Goal: Task Accomplishment & Management: Use online tool/utility

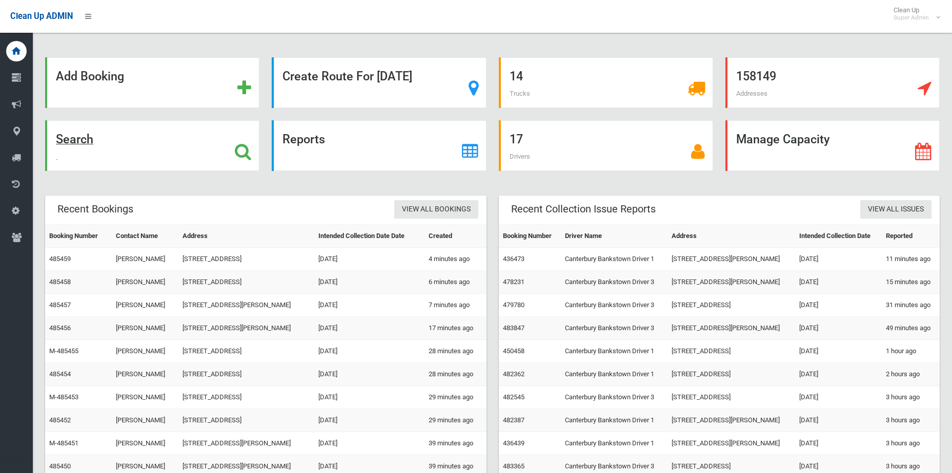
click at [245, 161] on div "Search" at bounding box center [152, 145] width 214 height 51
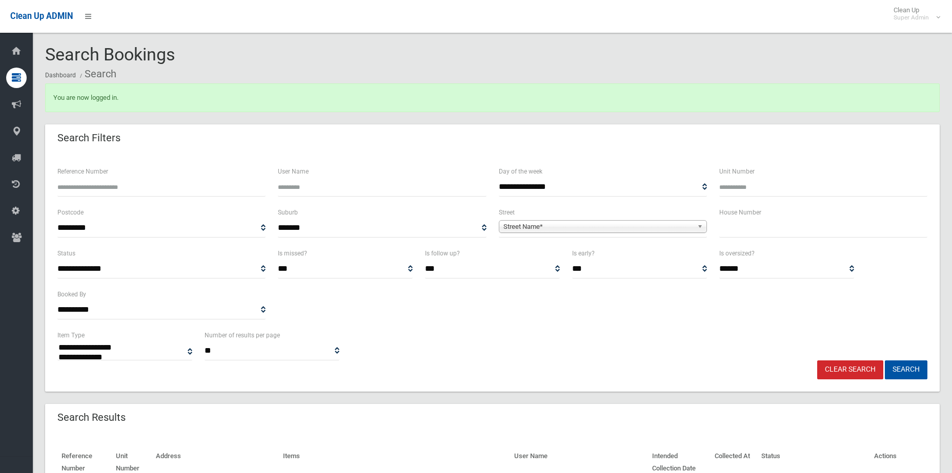
select select
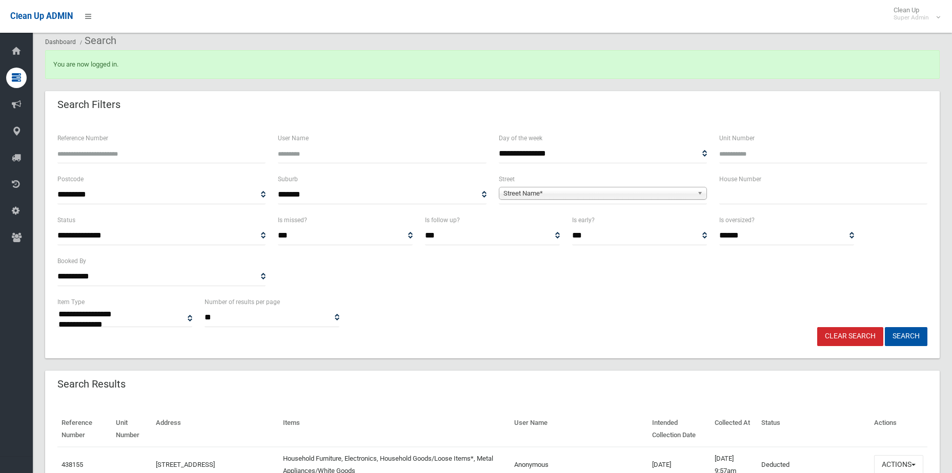
scroll to position [51, 0]
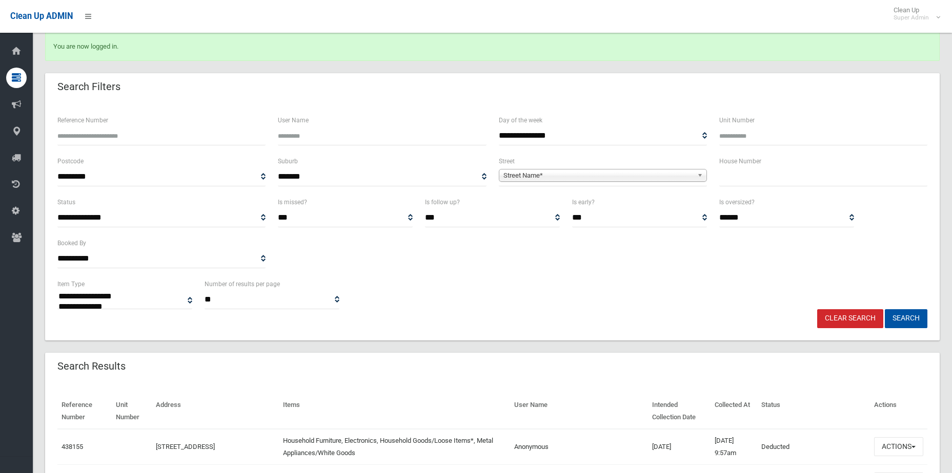
click at [584, 179] on span "Street Name*" at bounding box center [598, 176] width 190 height 12
type input "******"
type input "**"
click at [884, 309] on button "Search" at bounding box center [905, 318] width 43 height 19
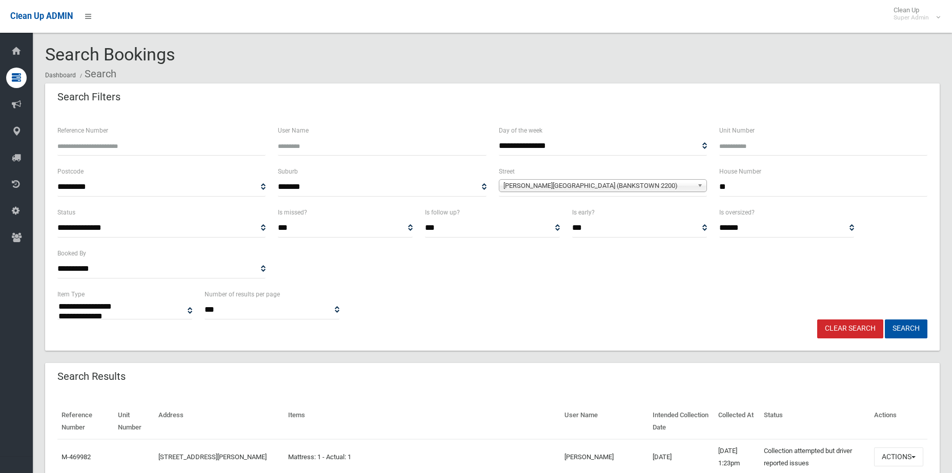
select select
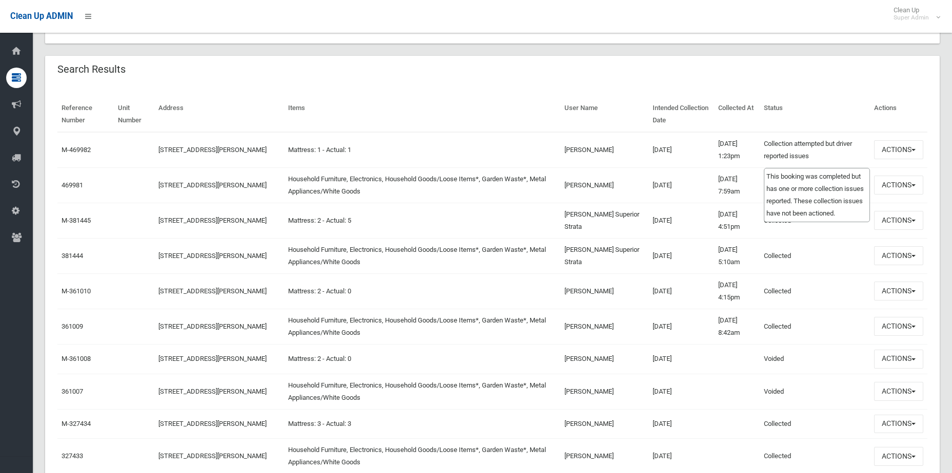
scroll to position [307, 0]
drag, startPoint x: 926, startPoint y: 252, endPoint x: 917, endPoint y: 256, distance: 9.9
click at [925, 253] on td "Actions View Booking Edit Booking Clone Booking Add Booking Images Resend Confi…" at bounding box center [898, 255] width 57 height 35
click at [917, 256] on button "Actions" at bounding box center [898, 255] width 49 height 19
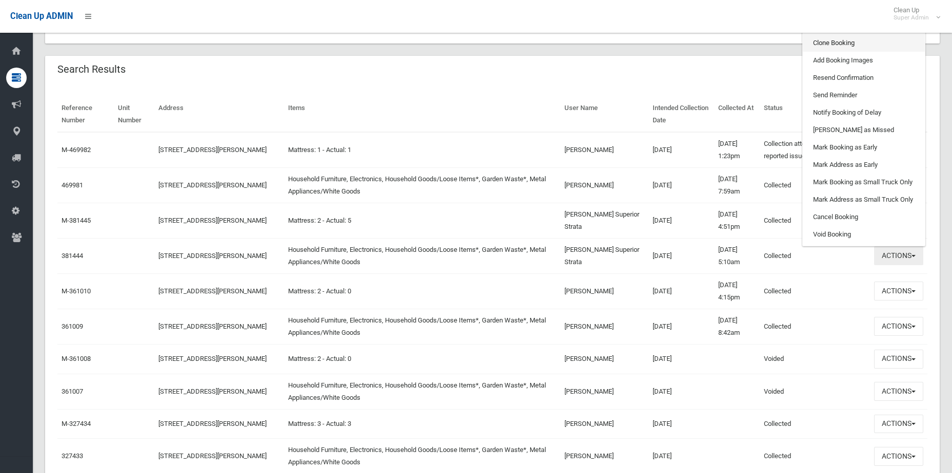
scroll to position [256, 0]
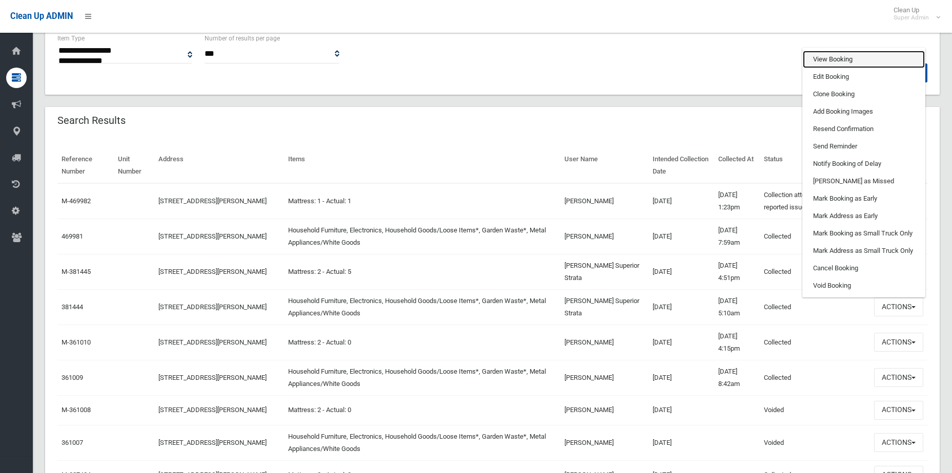
click at [849, 61] on link "View Booking" at bounding box center [863, 59] width 122 height 17
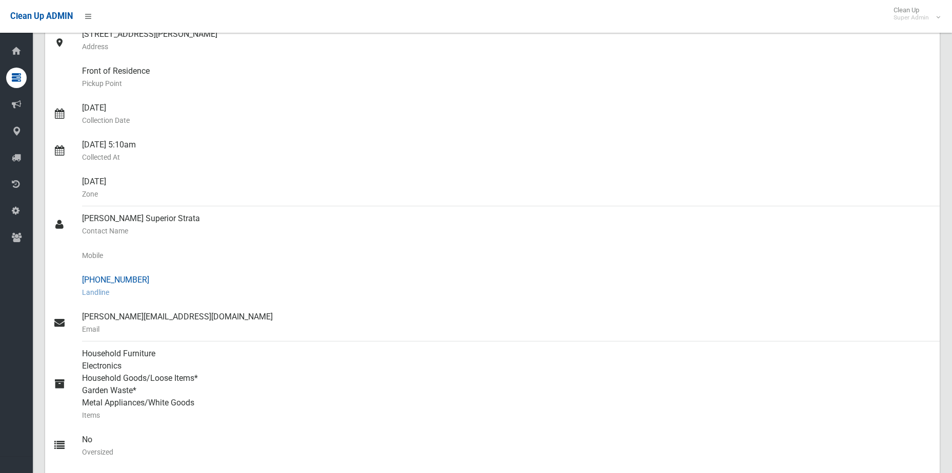
scroll to position [154, 0]
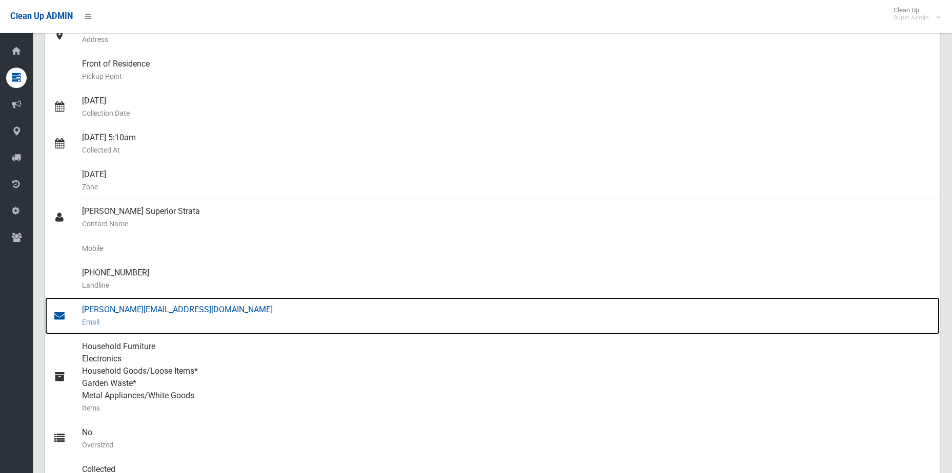
click at [123, 309] on div "[PERSON_NAME][EMAIL_ADDRESS][DOMAIN_NAME] Email" at bounding box center [506, 316] width 849 height 37
